Goal: Find specific page/section: Find specific page/section

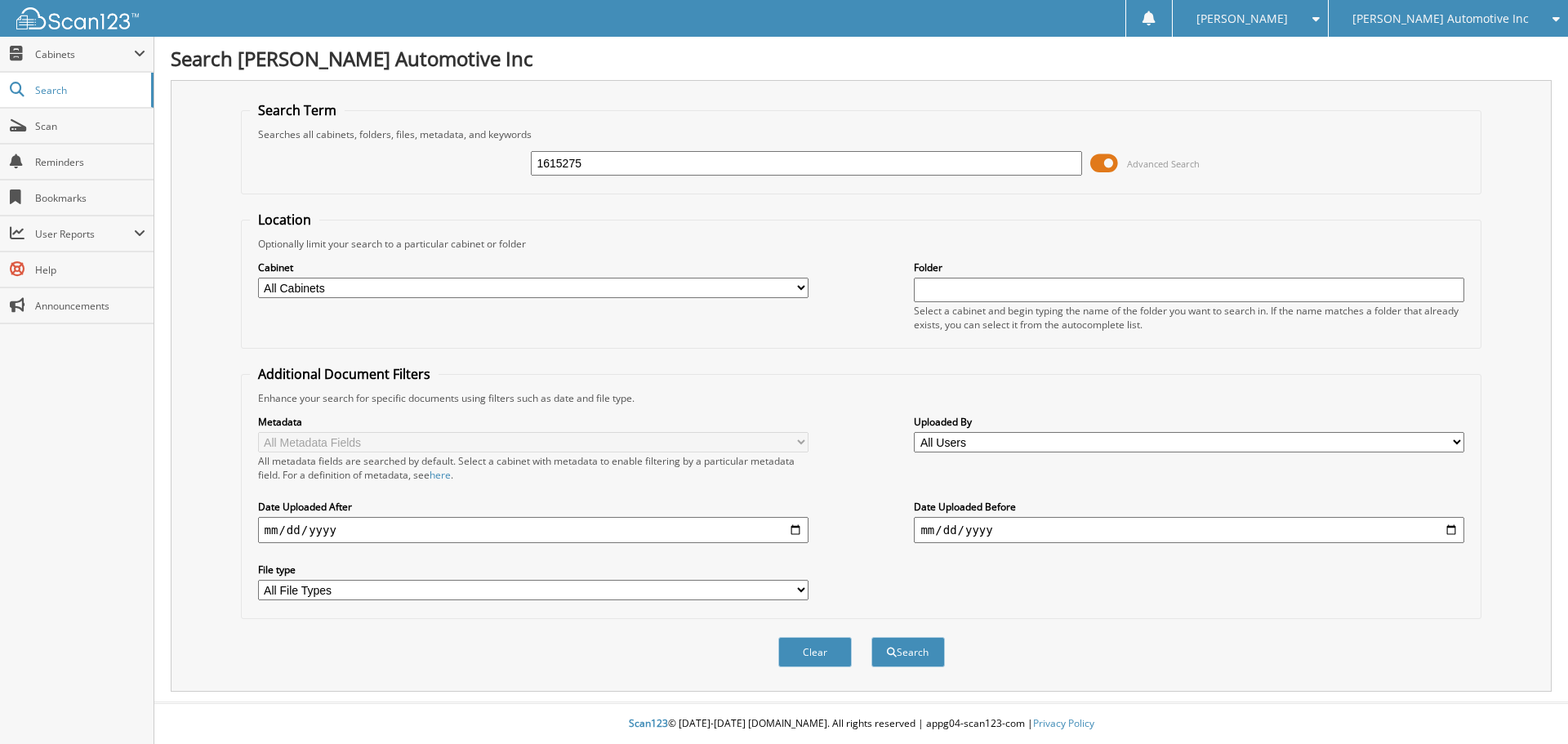
type input "1615275"
click at [872, 637] on button "Search" at bounding box center [908, 652] width 73 height 31
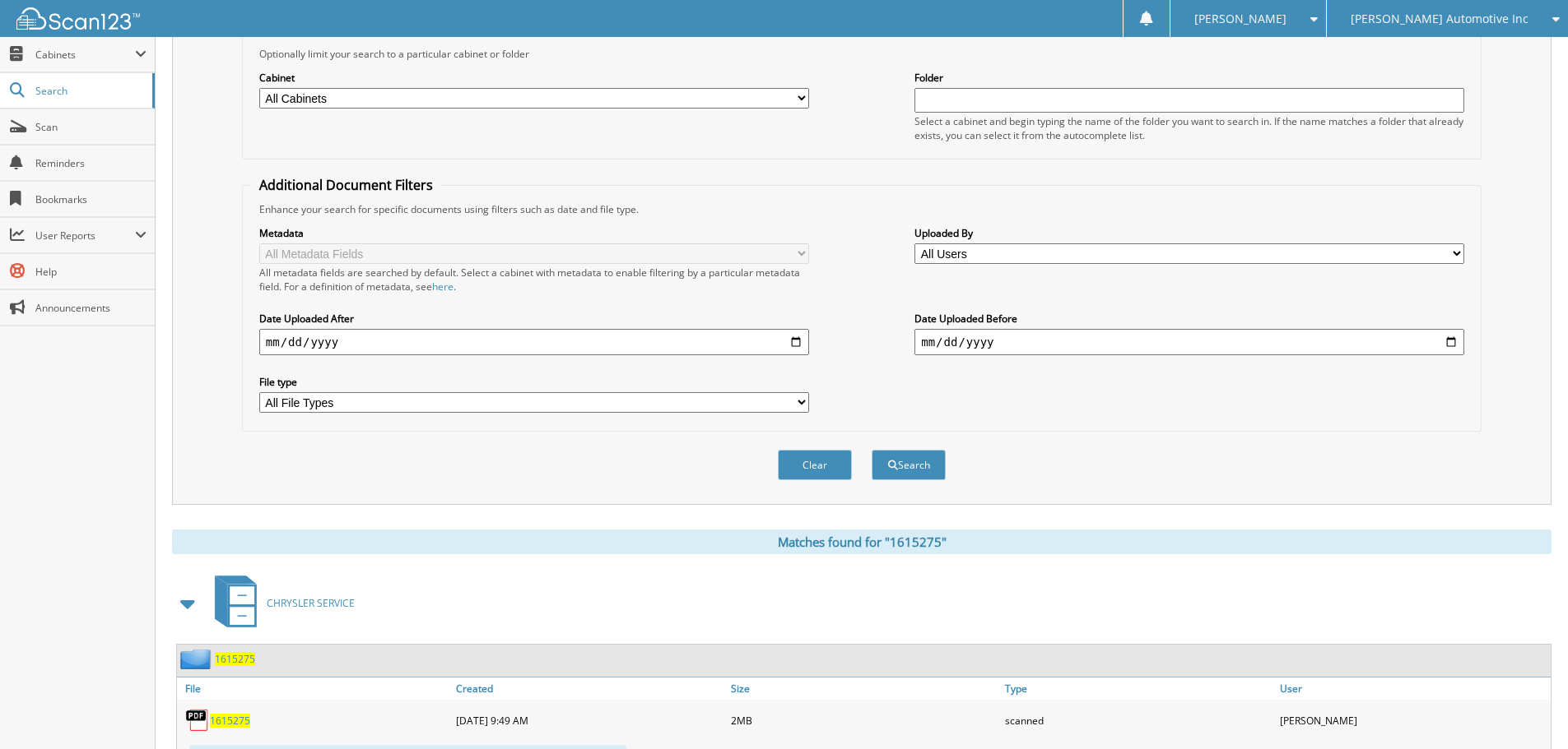
scroll to position [329, 0]
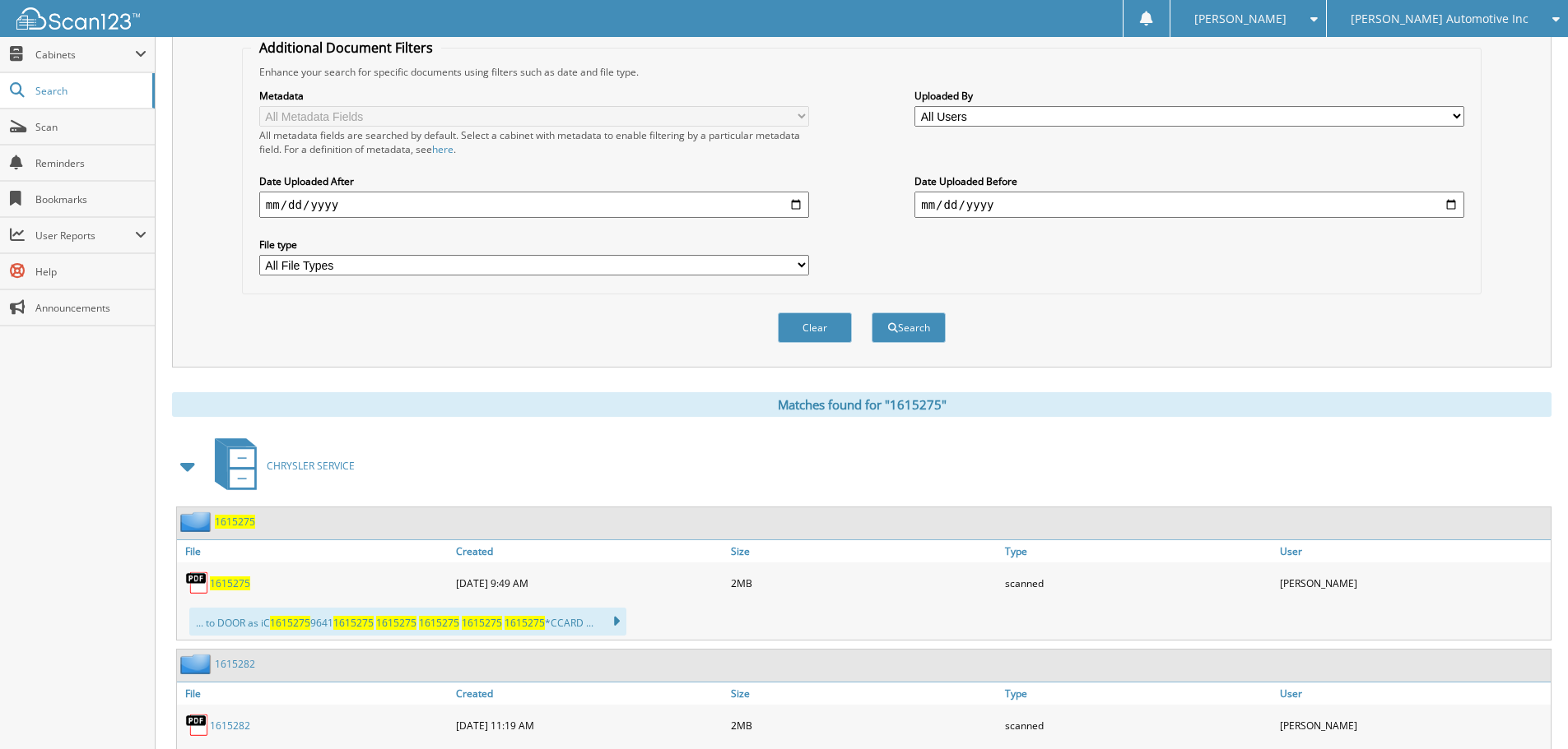
click at [238, 584] on span "1615275" at bounding box center [229, 583] width 40 height 14
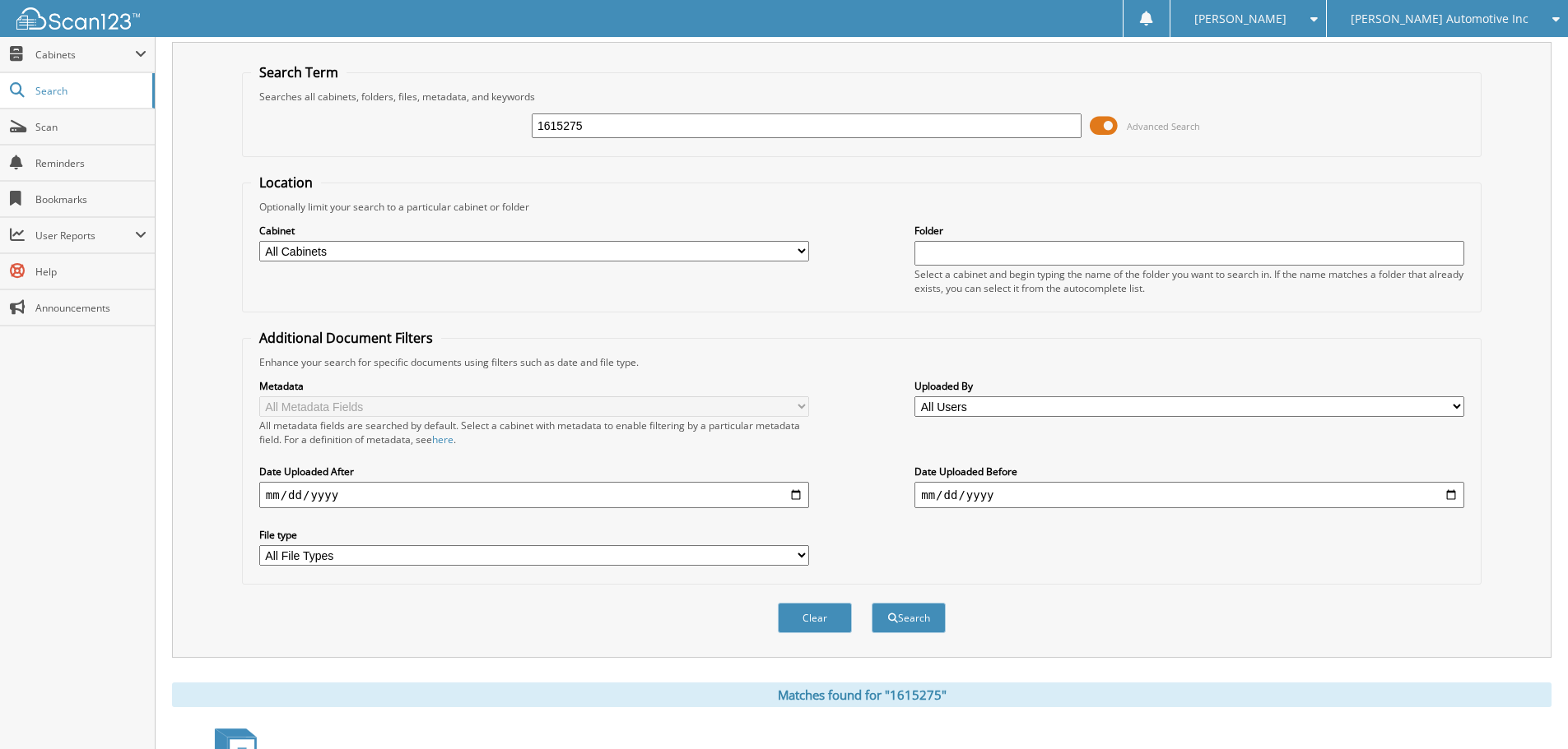
scroll to position [0, 0]
